Goal: Task Accomplishment & Management: Use online tool/utility

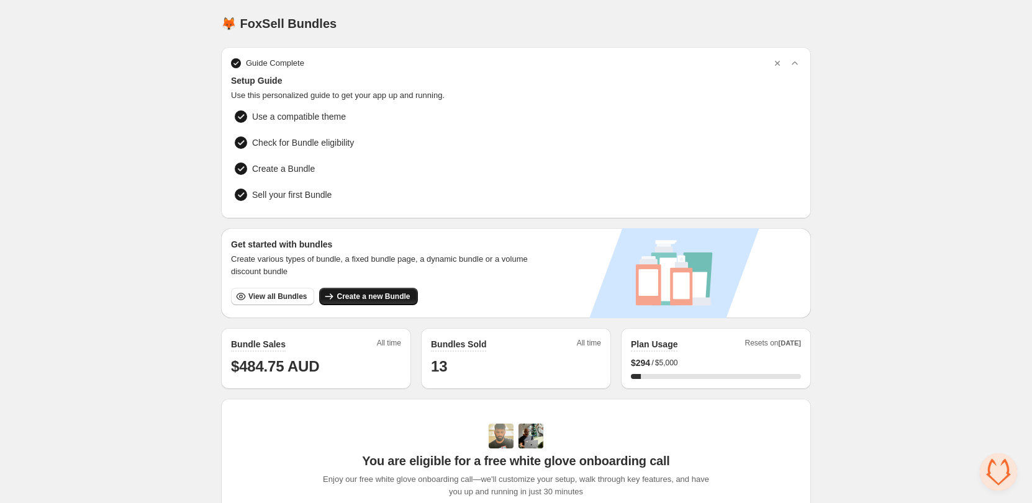
click at [394, 299] on button "Create a new Bundle" at bounding box center [368, 296] width 98 height 17
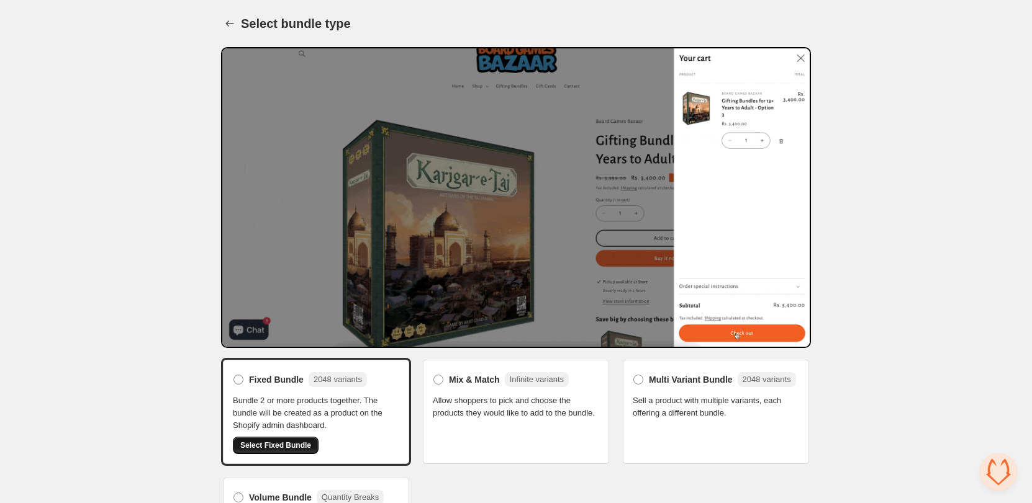
click at [275, 439] on button "Select Fixed Bundle" at bounding box center [276, 445] width 86 height 17
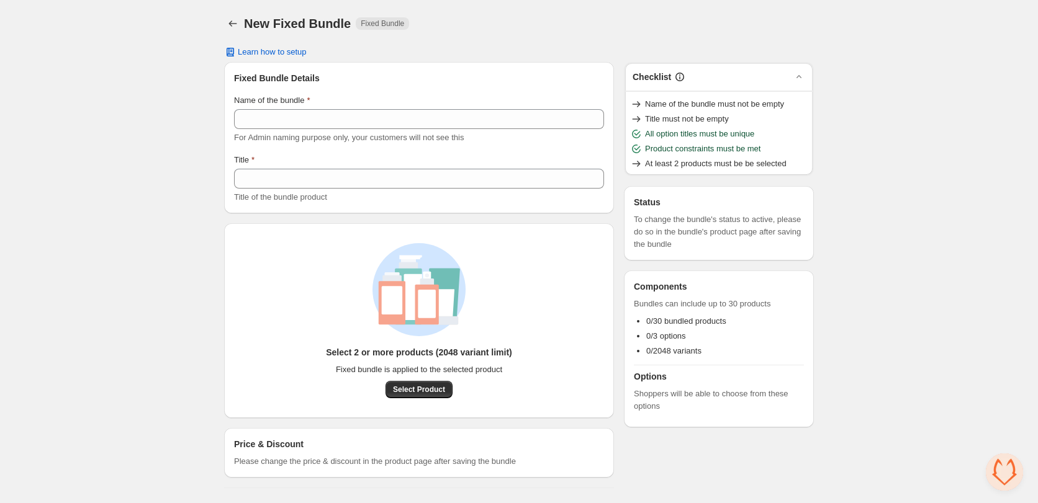
drag, startPoint x: 0, startPoint y: 0, endPoint x: 160, endPoint y: 390, distance: 421.2
click at [160, 390] on div "Home Bundles Analytics Plan and Billing New Fixed Bundle. This page is ready Ne…" at bounding box center [519, 249] width 1038 height 498
click at [151, 188] on div "Home Bundles Analytics Plan and Billing New Fixed Bundle. This page is ready Ne…" at bounding box center [519, 249] width 1038 height 498
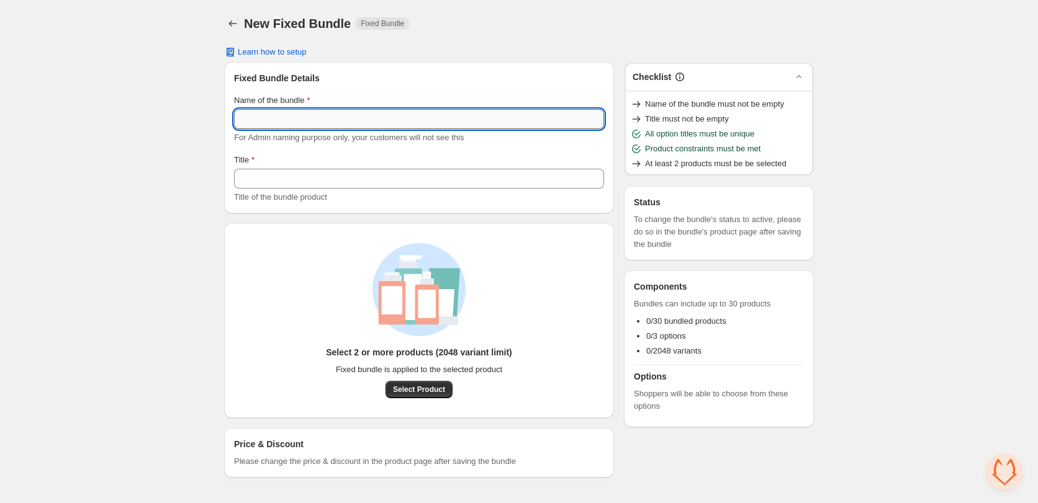
click at [300, 119] on input "Name of the bundle" at bounding box center [419, 119] width 370 height 20
click at [345, 114] on input "Name of the bundle" at bounding box center [419, 119] width 370 height 20
type input "*"
type input "****"
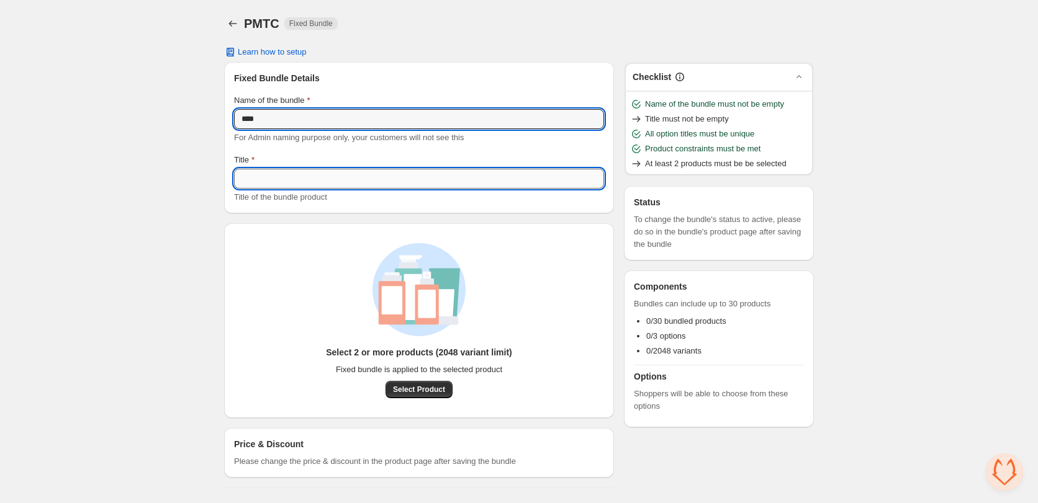
click at [304, 187] on input "Title" at bounding box center [419, 179] width 370 height 20
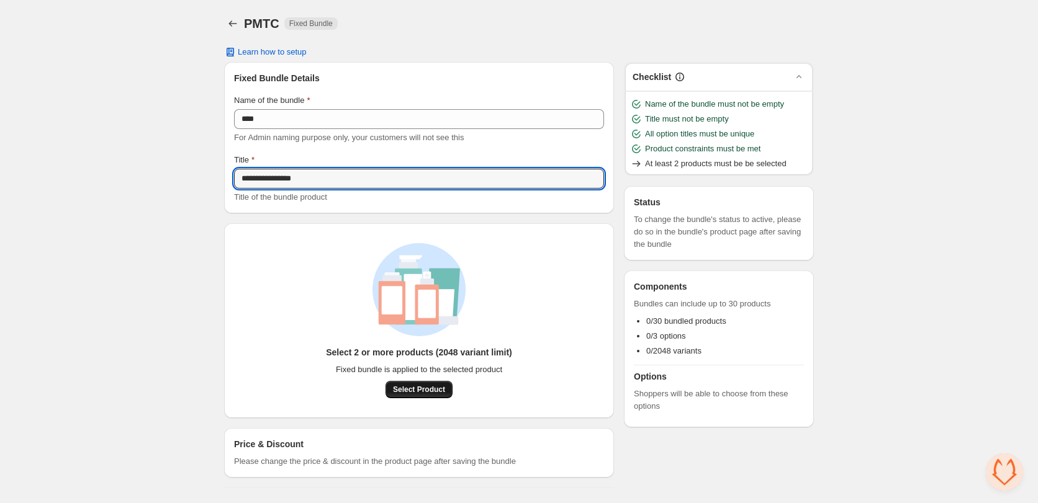
type input "**********"
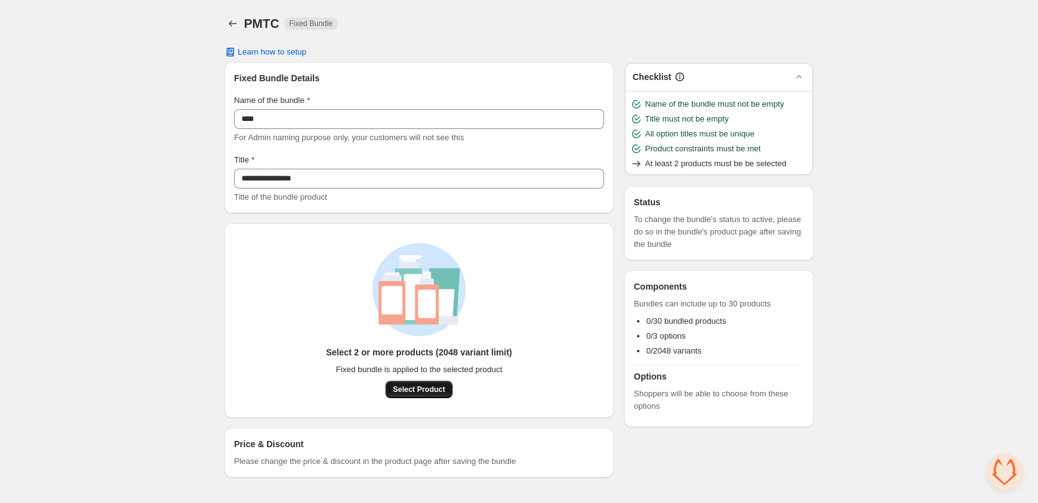
click at [416, 389] on span "Select Product" at bounding box center [419, 390] width 52 height 10
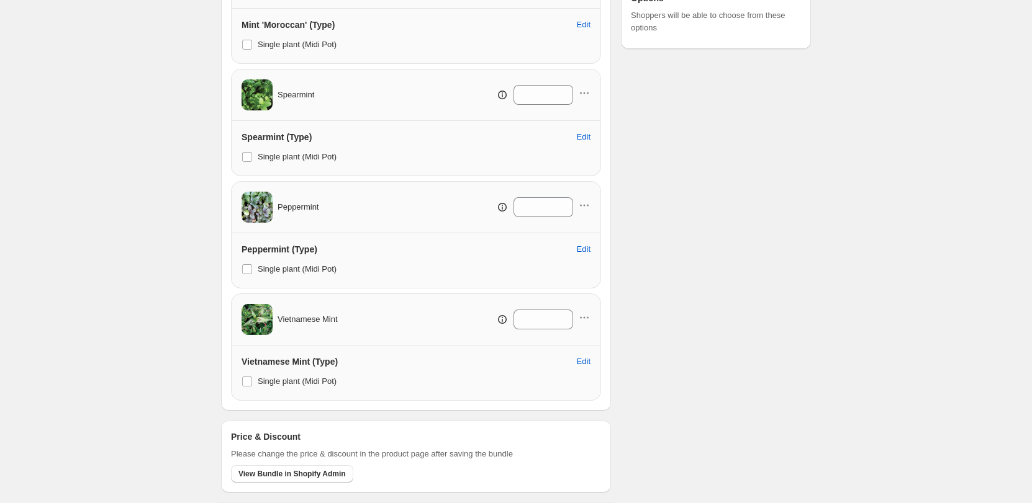
scroll to position [322, 0]
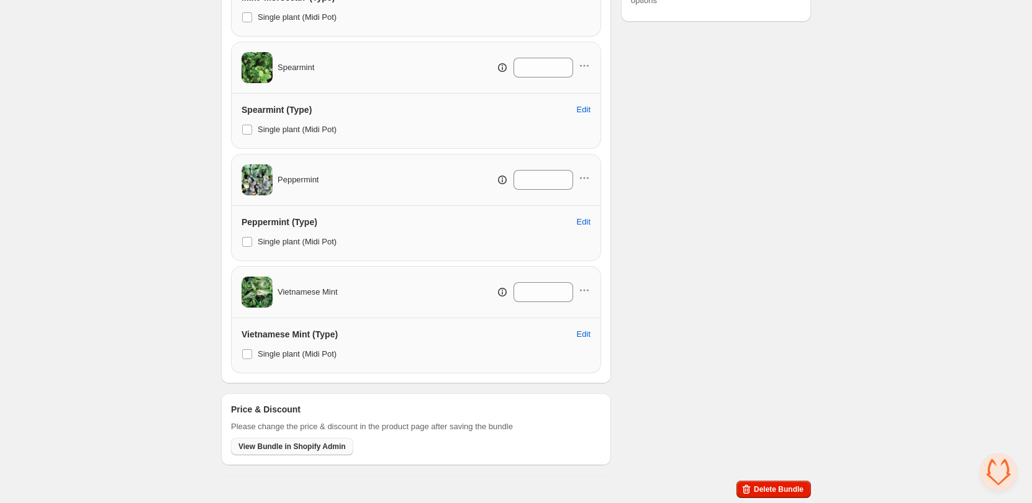
click at [274, 446] on span "View Bundle in Shopify Admin" at bounding box center [291, 447] width 107 height 10
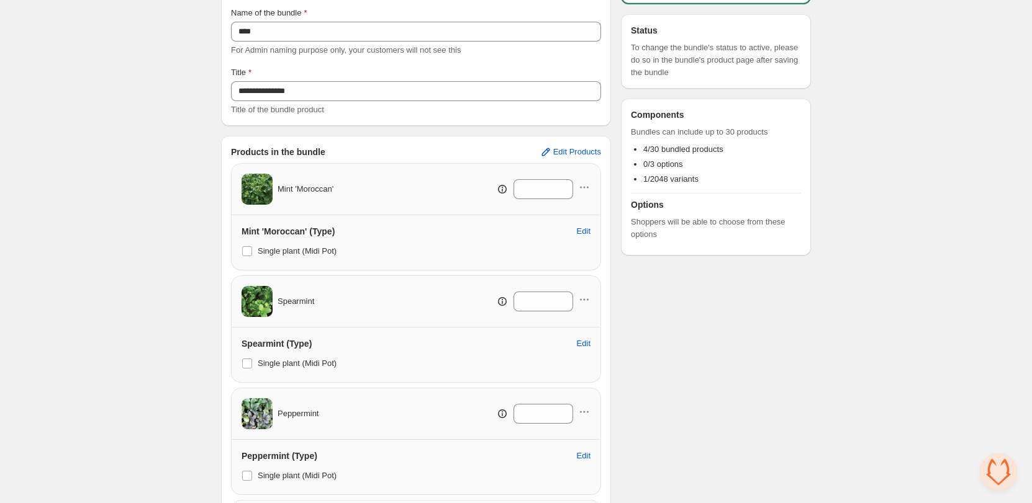
scroll to position [0, 0]
